Goal: Task Accomplishment & Management: Use online tool/utility

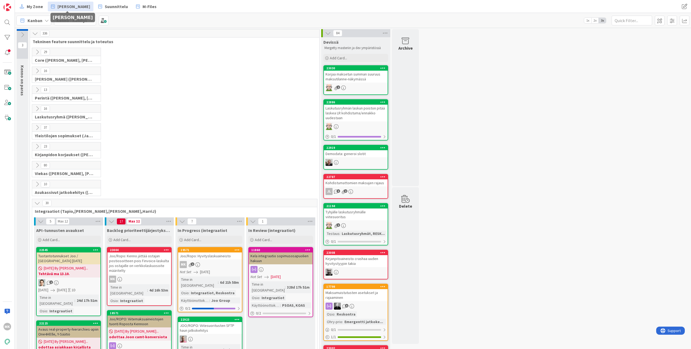
scroll to position [67, 0]
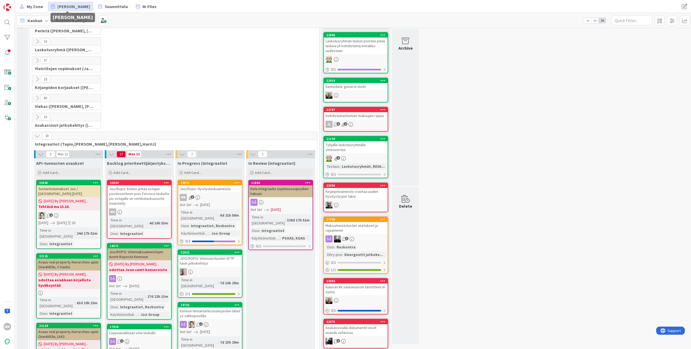
click at [224, 189] on div "Joo/Ropo: Hyvityslaskuaineisto" at bounding box center [210, 188] width 64 height 7
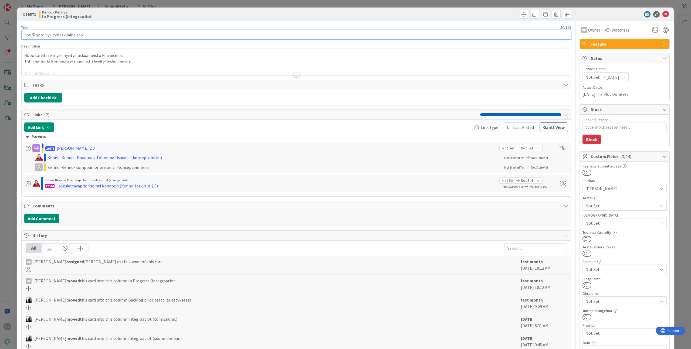
click at [125, 32] on input "Joo/Ropo: Hyvityslaskuaineisto" at bounding box center [296, 35] width 550 height 10
click at [144, 5] on div "ID 19571 Kenno - Kehitys In Progress (integraatiot Title 30 / 128 Joo/Ropo: Hyv…" at bounding box center [345, 174] width 691 height 349
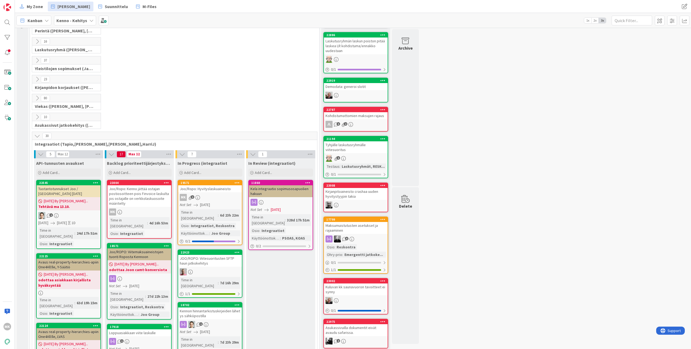
click at [218, 190] on div "Joo/Ropo: Hyvityslaskuaineisto" at bounding box center [210, 188] width 64 height 7
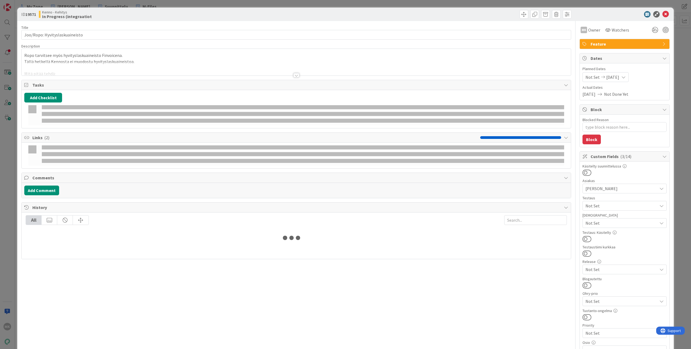
type textarea "x"
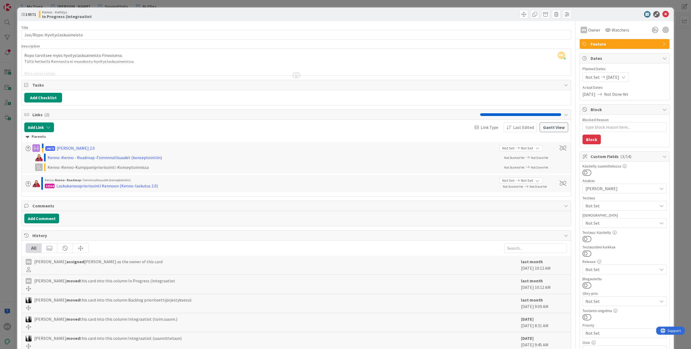
click at [185, 62] on div at bounding box center [296, 69] width 549 height 14
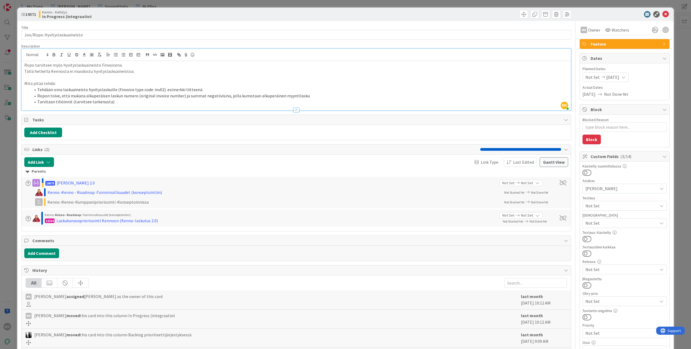
click at [207, 61] on div "Ropo tarvitsee myös hyvityslaskuaineisto Finvoicena. Tällä hetkellä Kennosta ei…" at bounding box center [296, 85] width 549 height 49
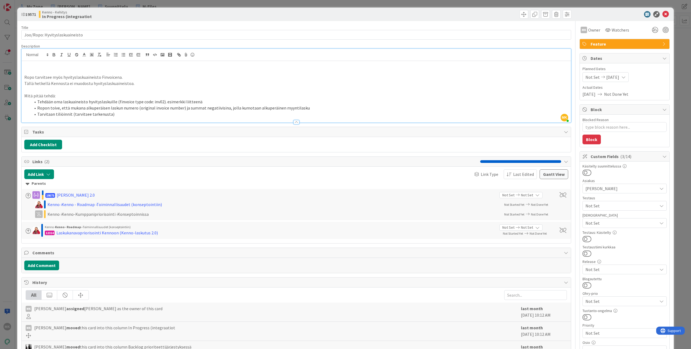
paste div
click at [212, 15] on div "Kenno - Kehitys In Progress (integraatiot" at bounding box center [167, 14] width 256 height 9
type textarea "x"
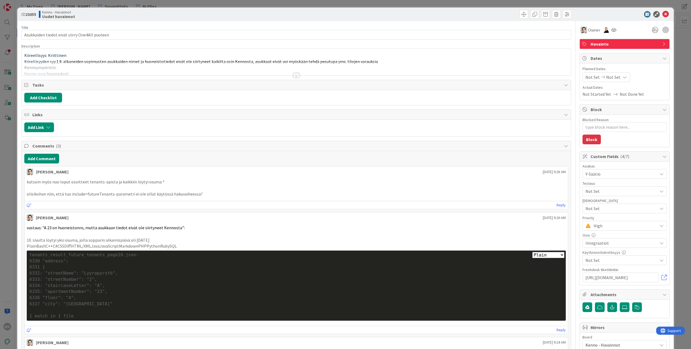
click at [167, 68] on div at bounding box center [296, 69] width 549 height 14
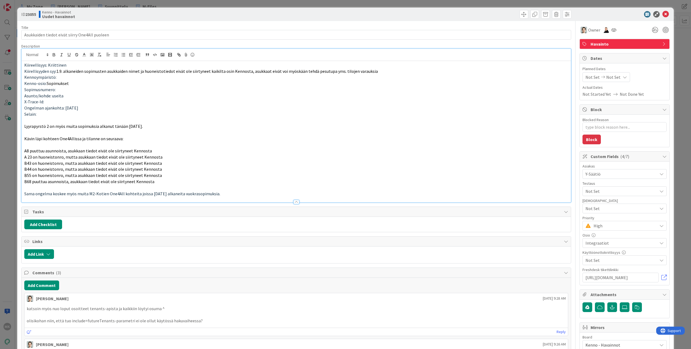
type textarea "x"
